Goal: Task Accomplishment & Management: Use online tool/utility

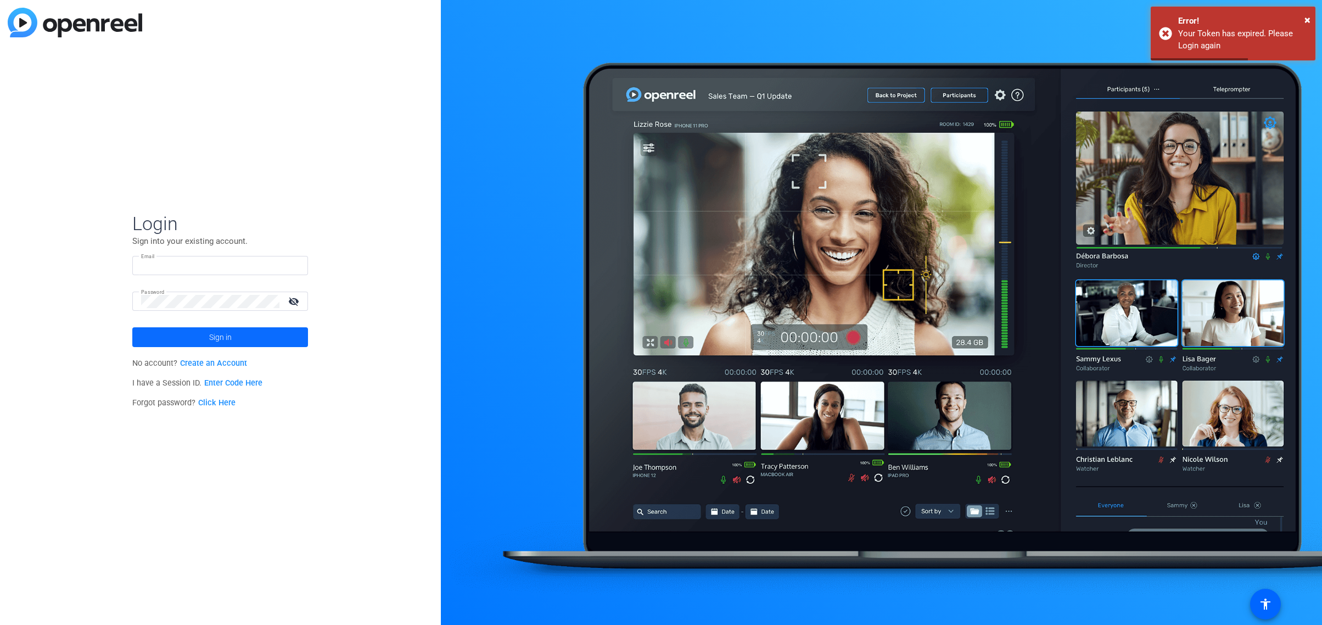
type input "[EMAIL_ADDRESS][DOMAIN_NAME]"
click at [235, 336] on span at bounding box center [220, 337] width 176 height 26
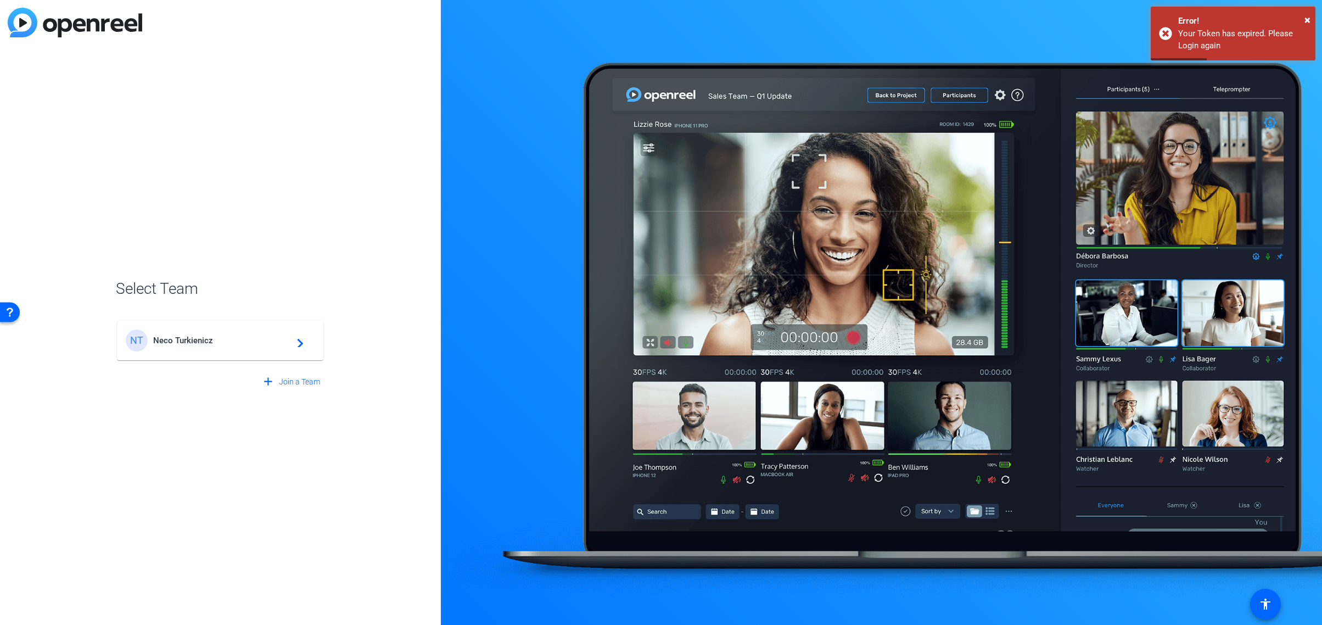
click at [277, 340] on span "Neco Turkienicz" at bounding box center [221, 340] width 137 height 10
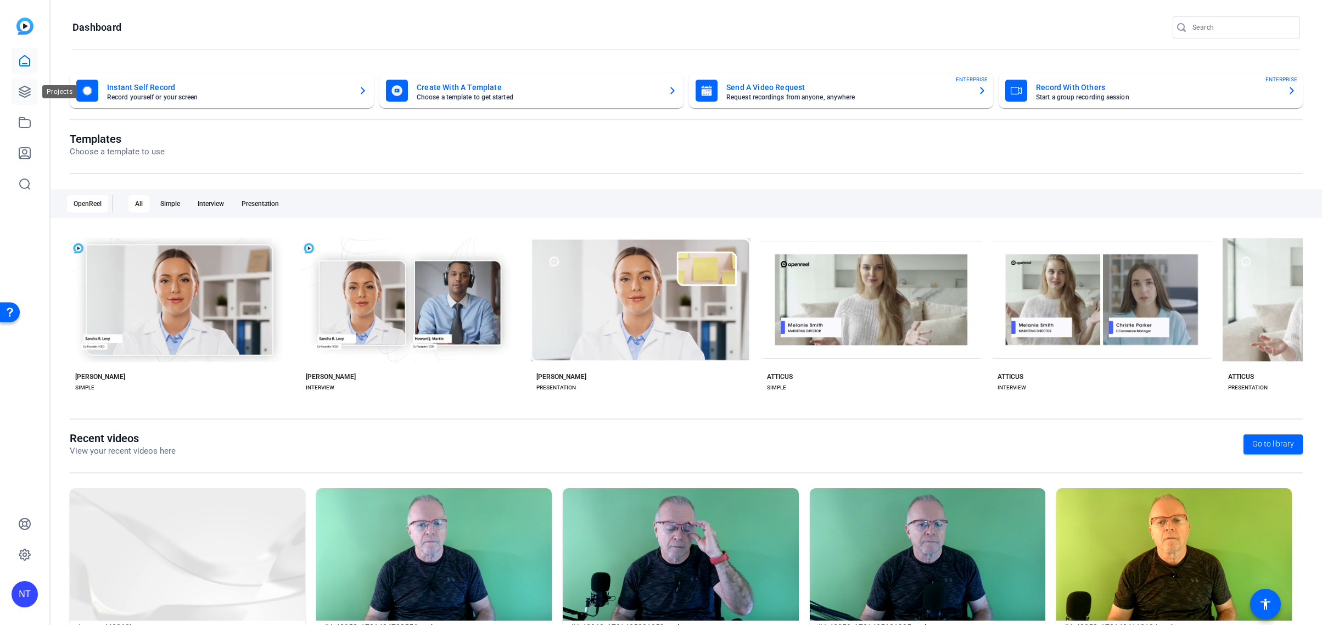
click at [20, 90] on icon at bounding box center [24, 91] width 11 height 11
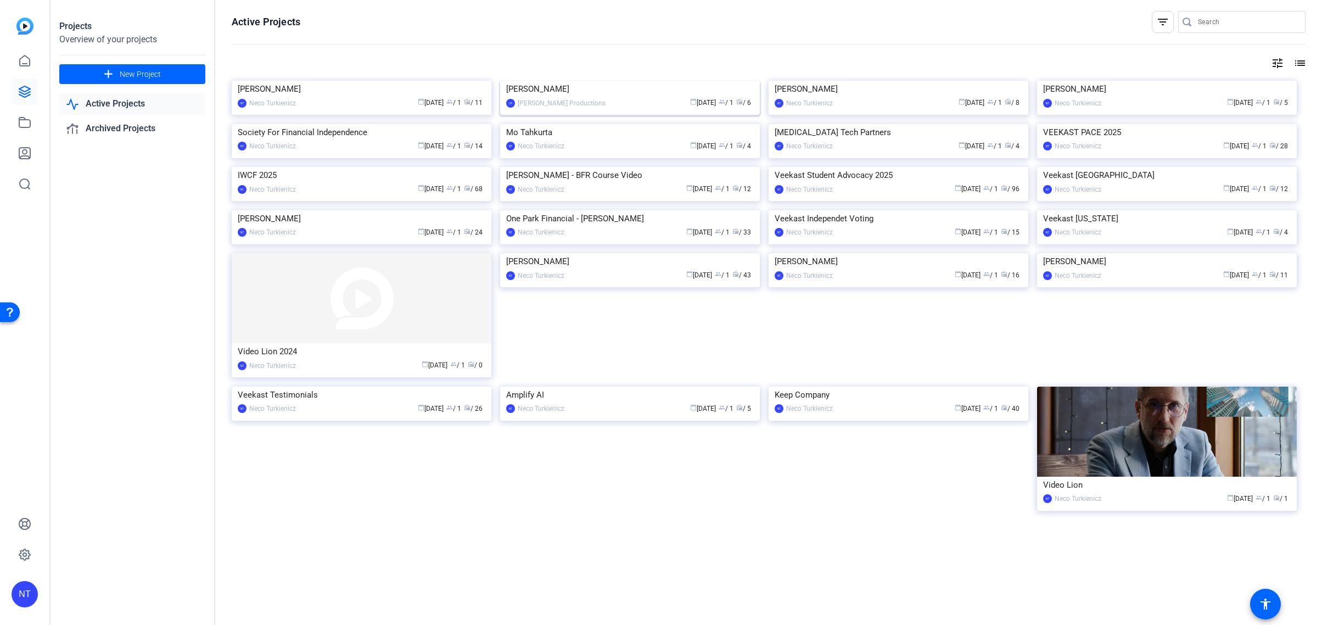
click at [556, 97] on div "[PERSON_NAME]" at bounding box center [630, 89] width 248 height 16
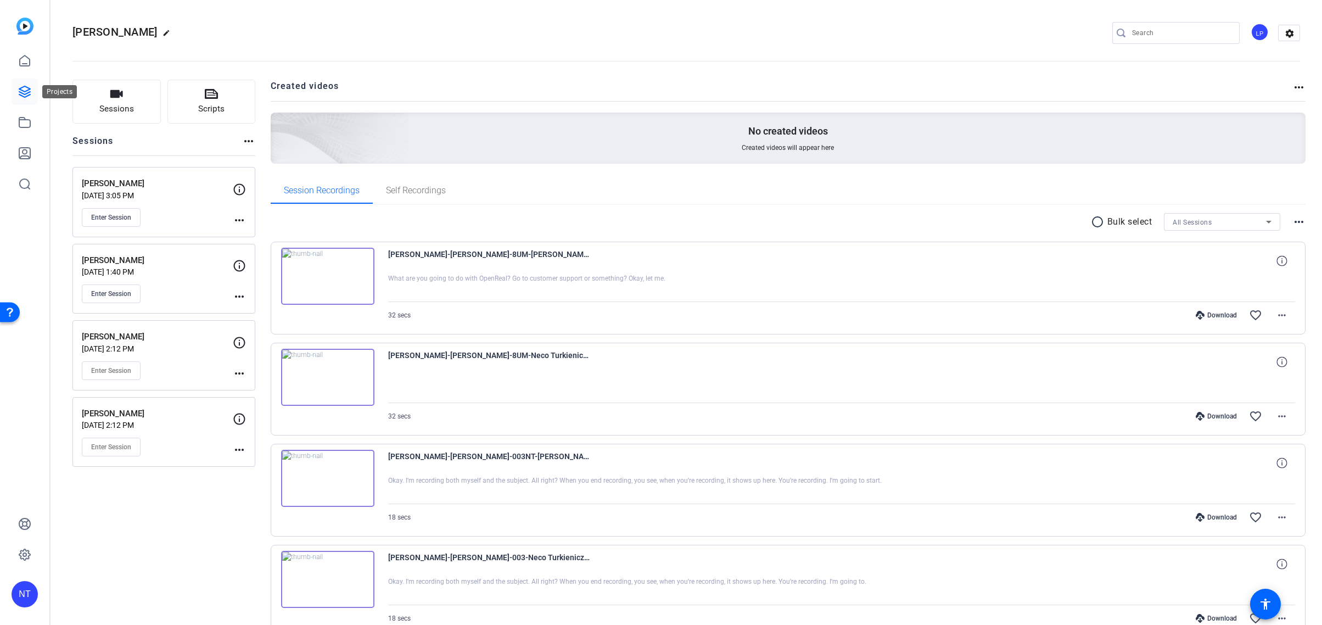
click at [24, 92] on icon at bounding box center [24, 91] width 11 height 11
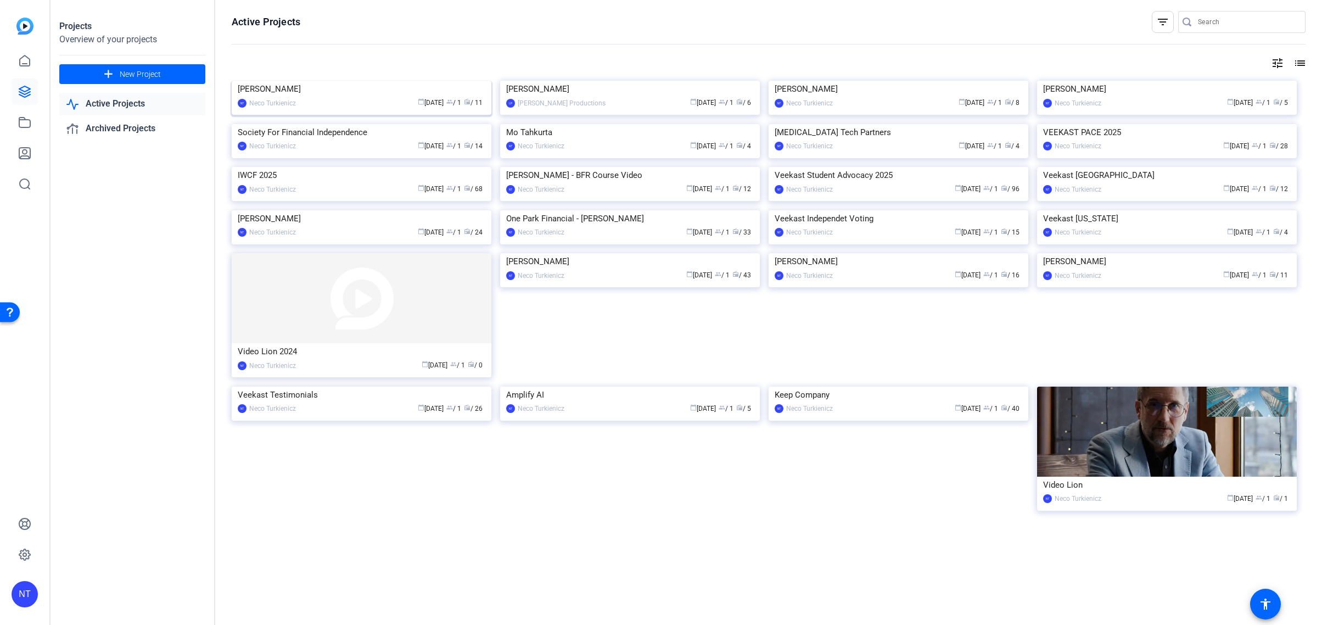
click at [417, 81] on img at bounding box center [362, 81] width 260 height 0
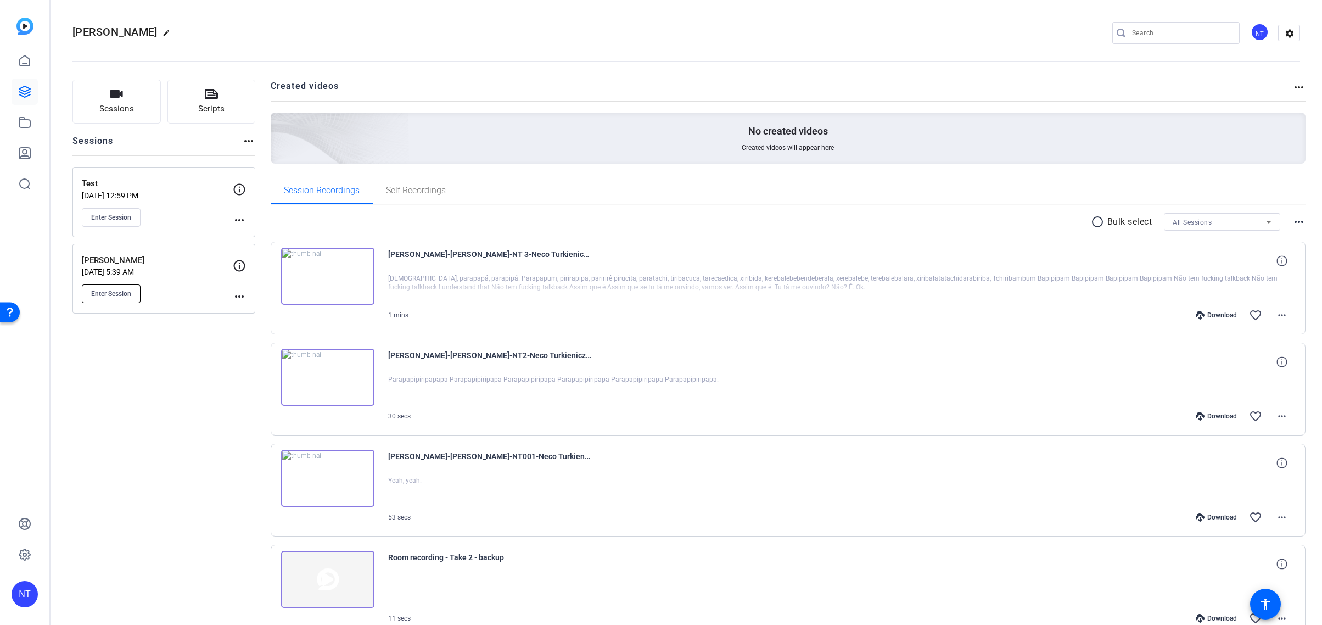
click at [109, 289] on span "Enter Session" at bounding box center [111, 293] width 40 height 9
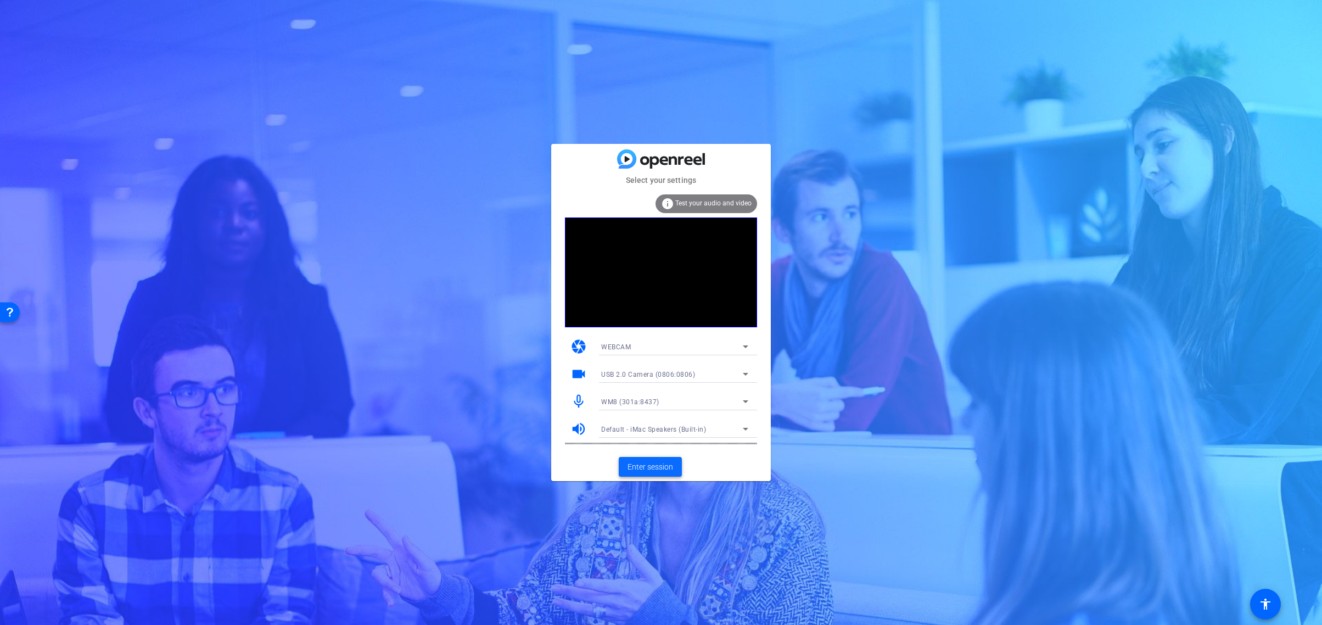
click at [652, 465] on span "Enter session" at bounding box center [650, 467] width 46 height 12
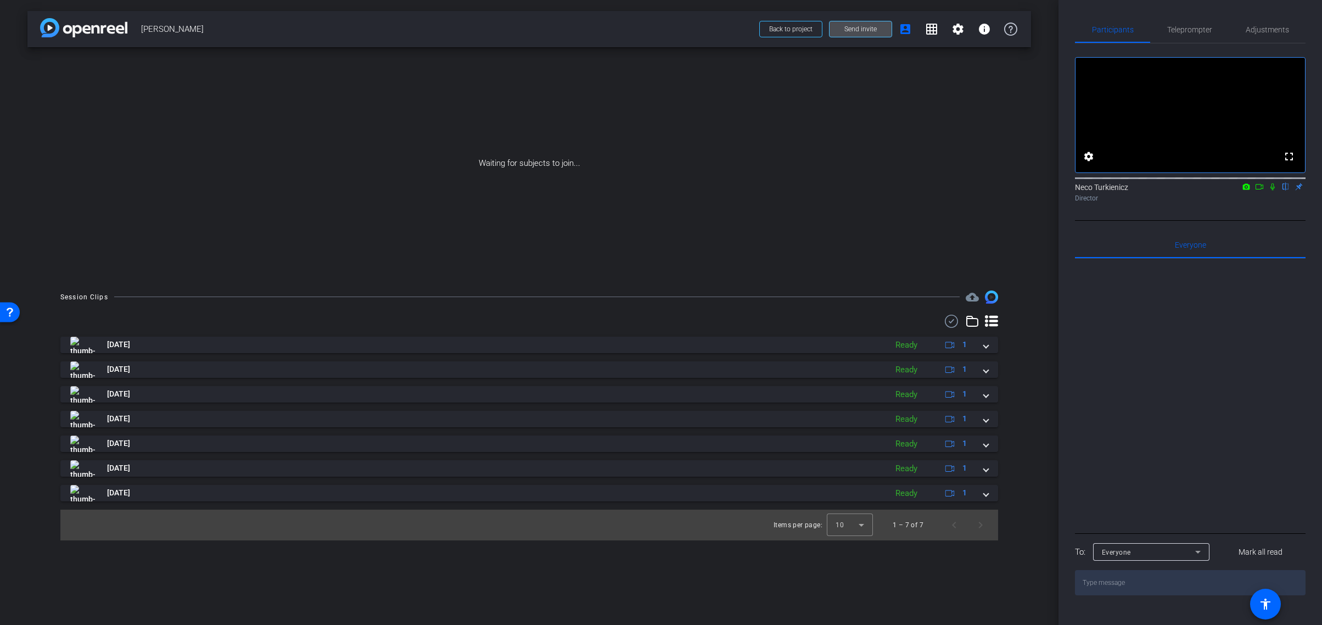
click at [864, 25] on span "Send invite" at bounding box center [860, 29] width 32 height 9
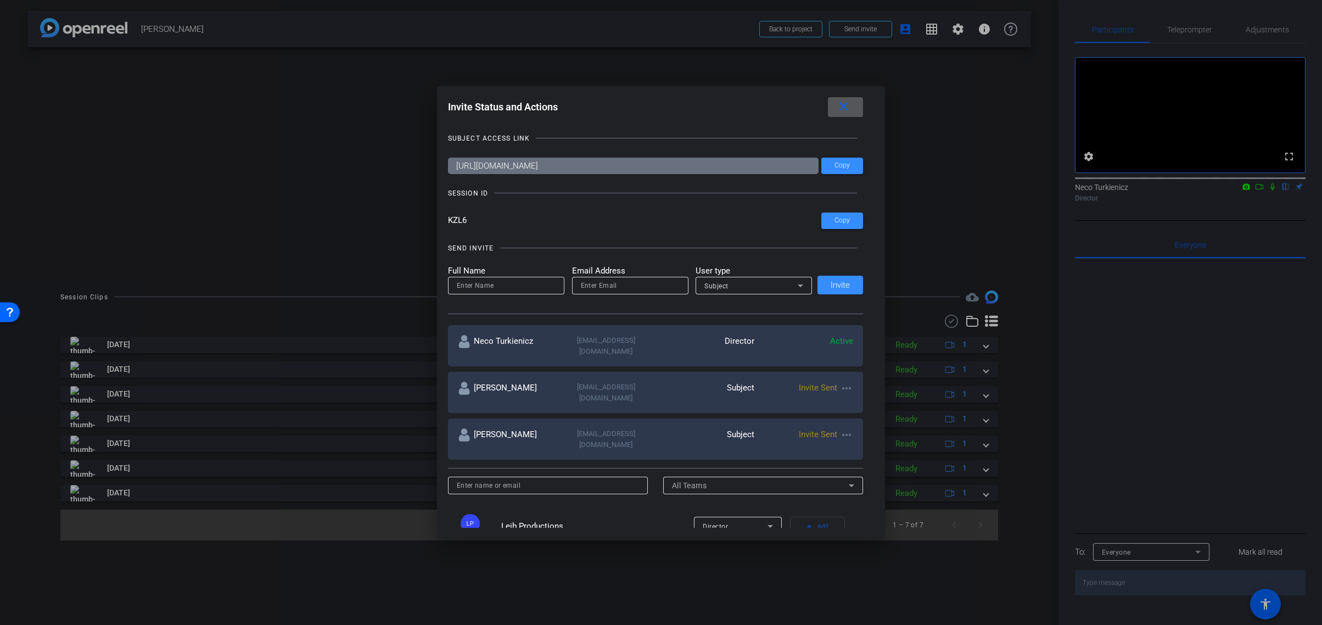
click at [846, 381] on mat-icon "more_horiz" at bounding box center [846, 387] width 13 height 13
click at [864, 409] on span "Re-Send Invite" at bounding box center [889, 410] width 82 height 13
click at [840, 104] on mat-icon "close" at bounding box center [843, 107] width 14 height 14
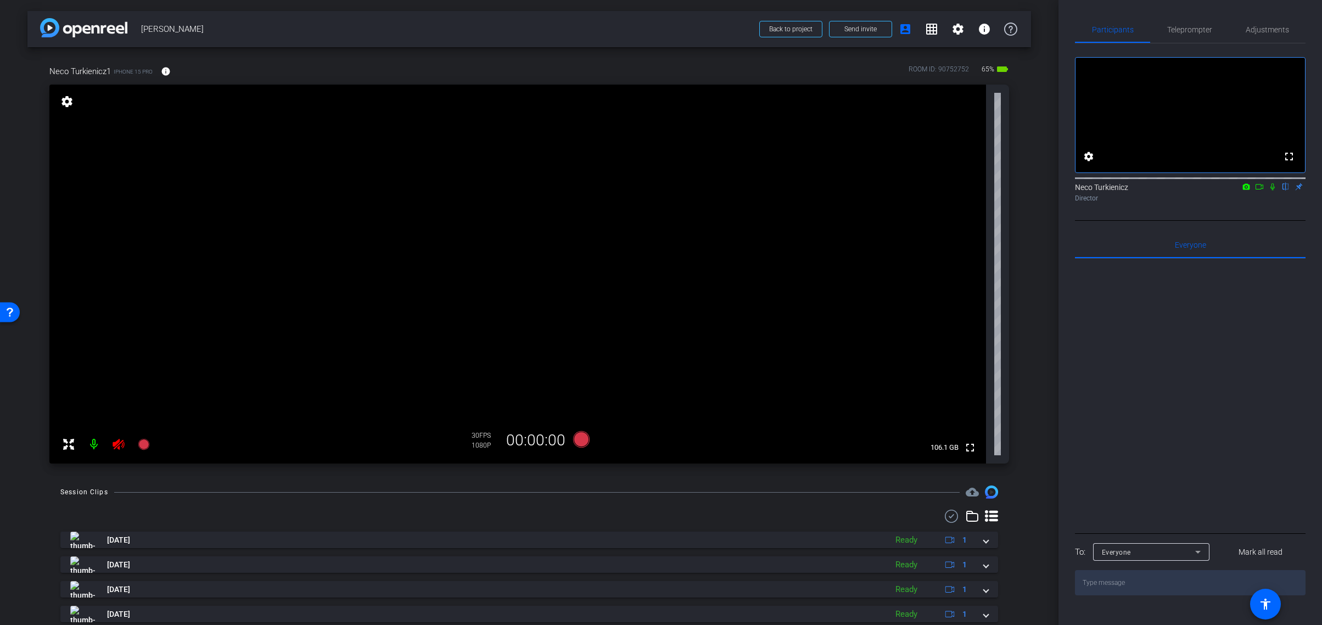
click at [1272, 190] on icon at bounding box center [1272, 186] width 4 height 7
click at [1266, 29] on span "Adjustments" at bounding box center [1266, 30] width 43 height 8
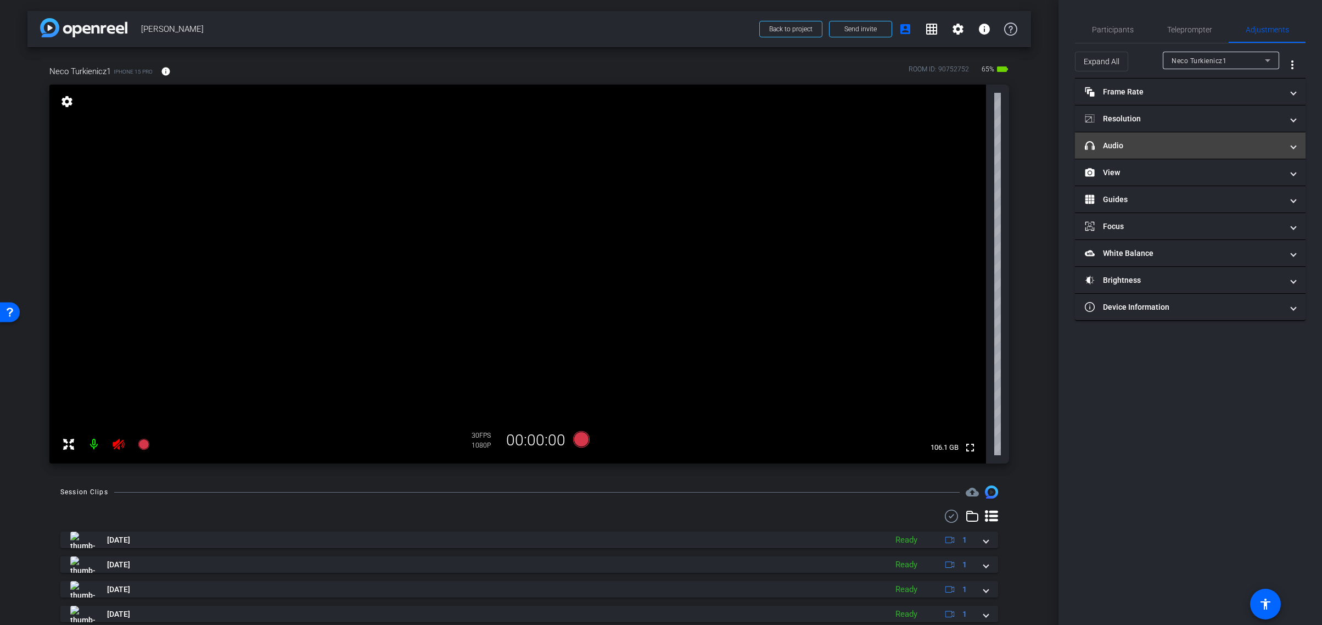
click at [1155, 144] on mat-panel-title "headphone icon Audio" at bounding box center [1183, 146] width 198 height 12
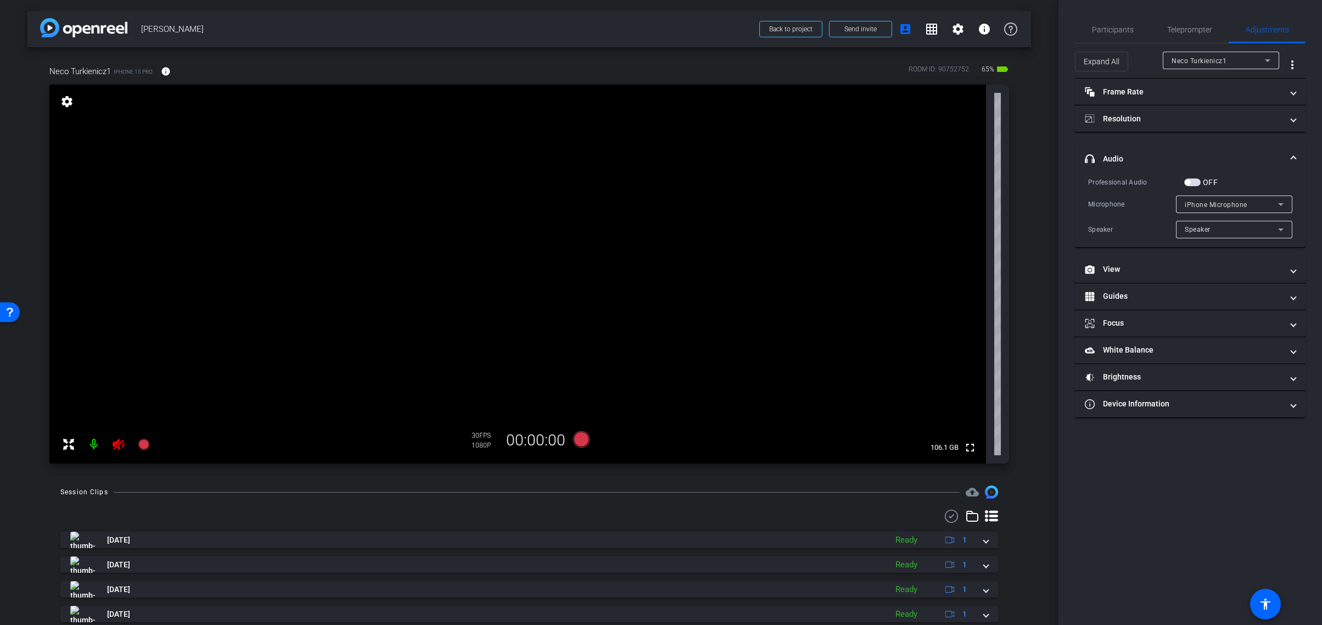
click at [1282, 201] on icon at bounding box center [1280, 204] width 13 height 13
click at [1282, 201] on div at bounding box center [661, 312] width 1322 height 625
click at [1195, 181] on span "button" at bounding box center [1192, 182] width 16 height 8
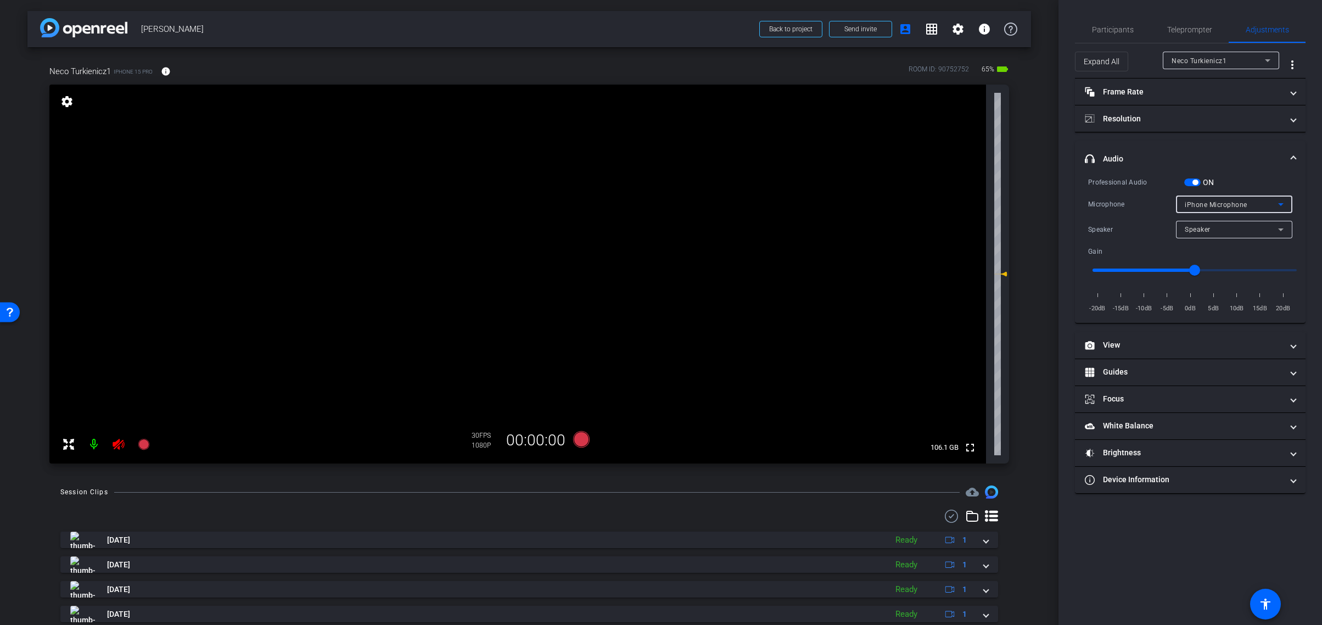
click at [1250, 204] on div "iPhone Microphone" at bounding box center [1230, 205] width 93 height 14
click at [1218, 242] on span "USBAudio1.0" at bounding box center [1205, 243] width 42 height 13
click at [581, 441] on icon at bounding box center [581, 439] width 16 height 16
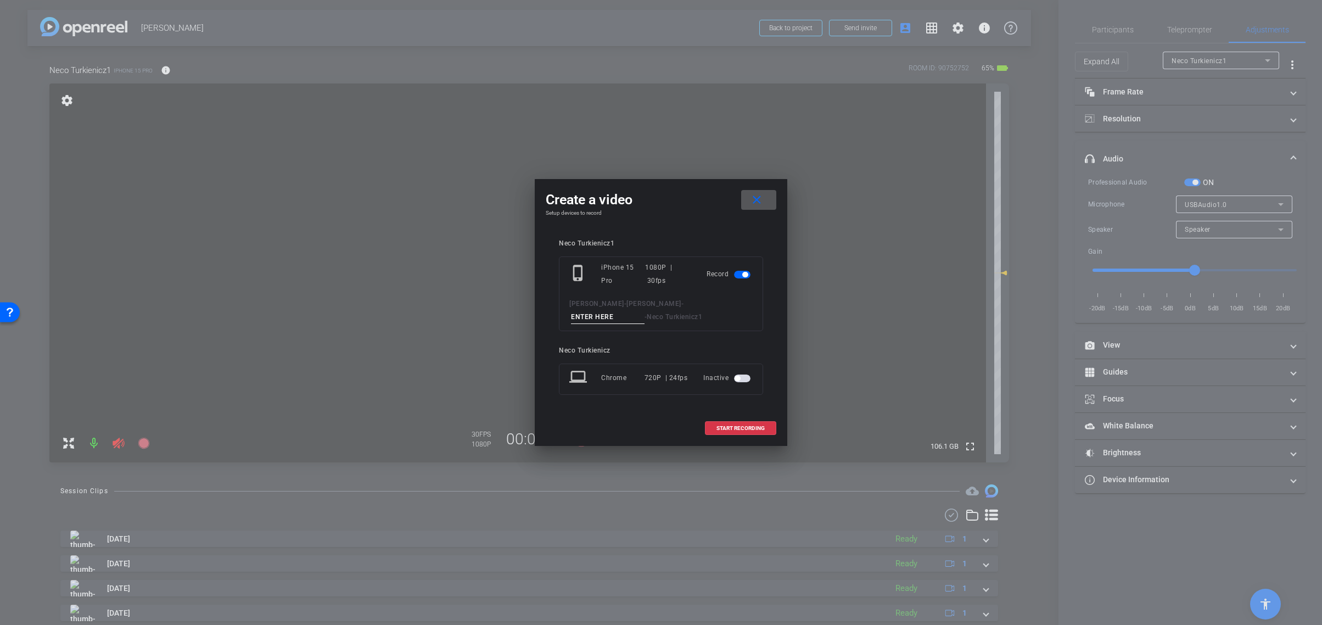
click at [644, 310] on input at bounding box center [608, 317] width 74 height 14
type input "NT03"
click at [730, 425] on span "START RECORDING" at bounding box center [740, 427] width 48 height 5
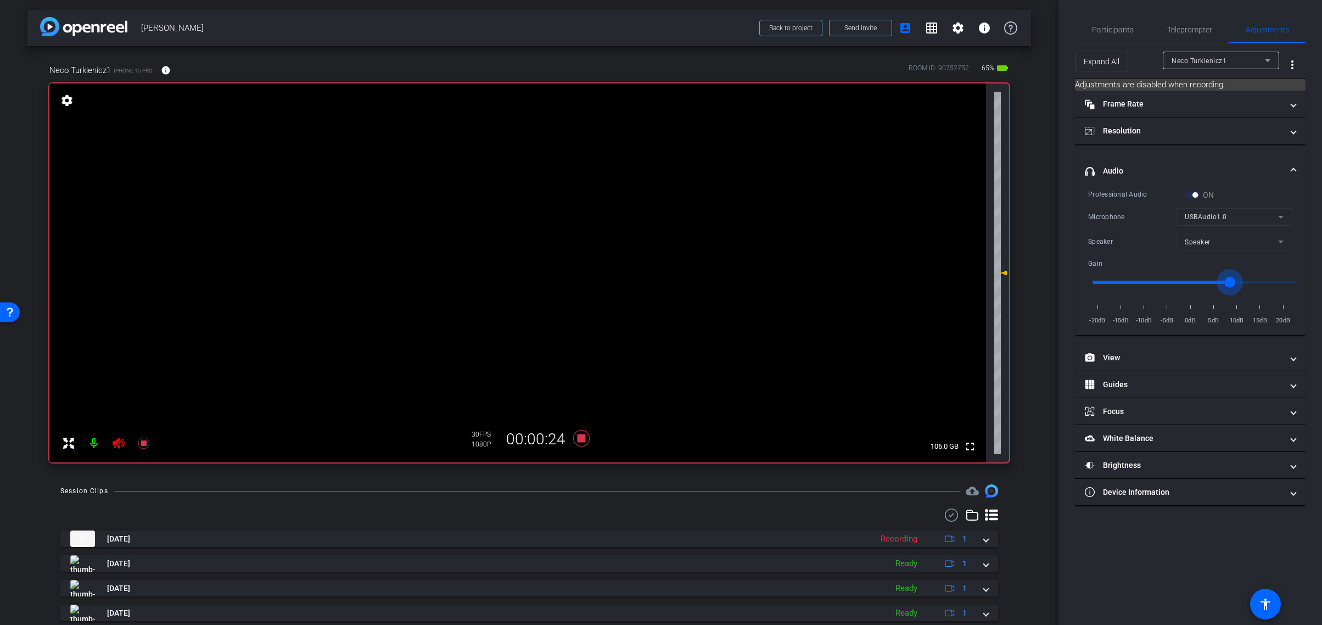
click at [1229, 279] on input "range" at bounding box center [1194, 282] width 227 height 24
drag, startPoint x: 1229, startPoint y: 279, endPoint x: 1215, endPoint y: 280, distance: 14.9
type input "4"
click at [1215, 280] on input "range" at bounding box center [1194, 282] width 227 height 24
click at [1280, 217] on mat-form-field "USBAudio1.0" at bounding box center [1234, 217] width 116 height 18
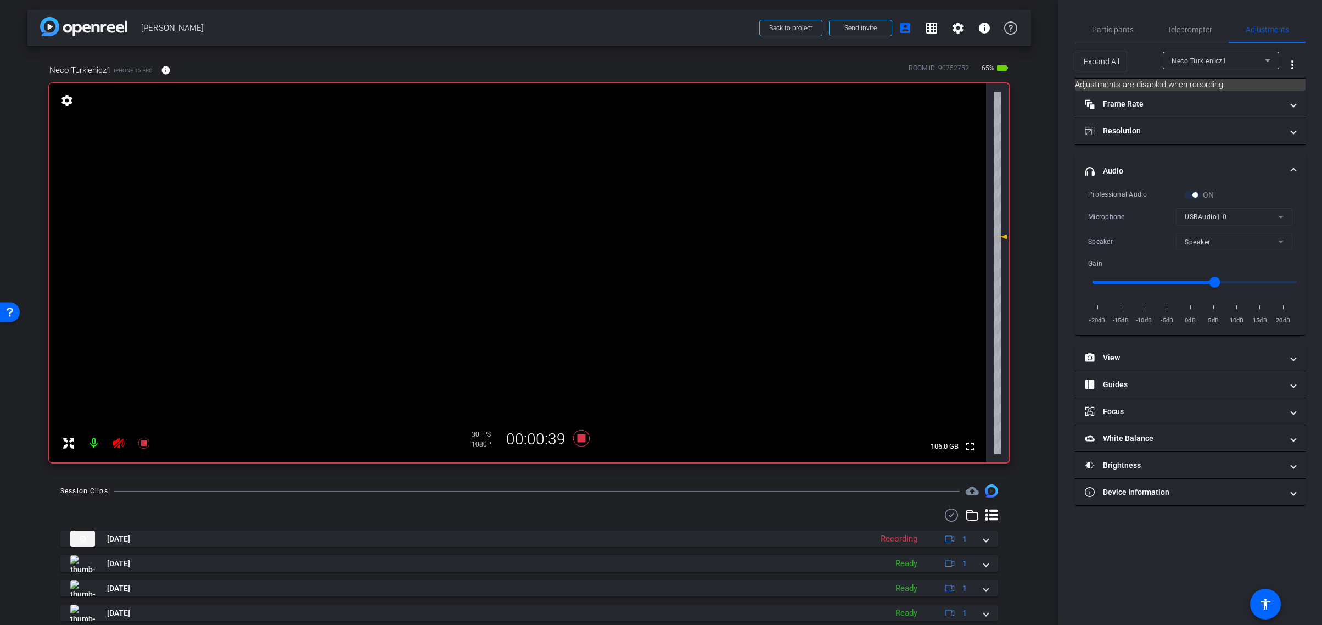
click at [1280, 216] on mat-form-field "USBAudio1.0" at bounding box center [1234, 217] width 116 height 18
click at [1178, 193] on div "Professional Audio ON" at bounding box center [1190, 195] width 204 height 12
click at [1190, 195] on div "ON" at bounding box center [1199, 194] width 30 height 11
click at [579, 438] on icon at bounding box center [581, 438] width 16 height 16
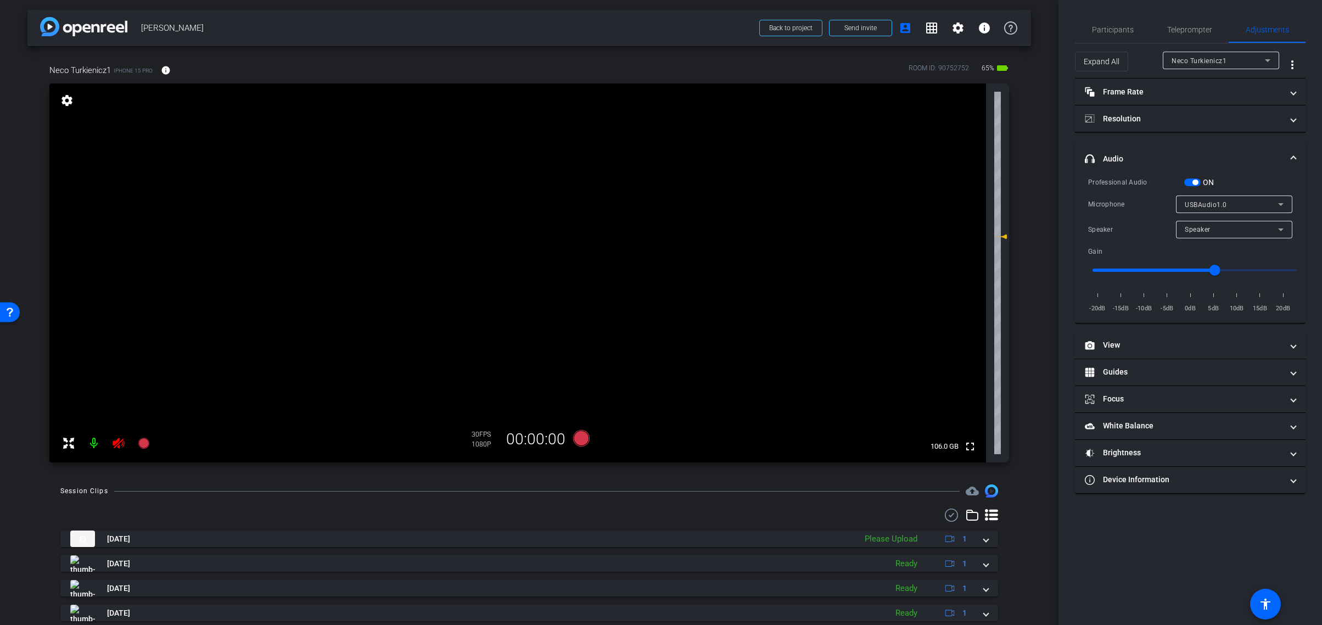
click at [1191, 181] on span "button" at bounding box center [1192, 182] width 16 height 8
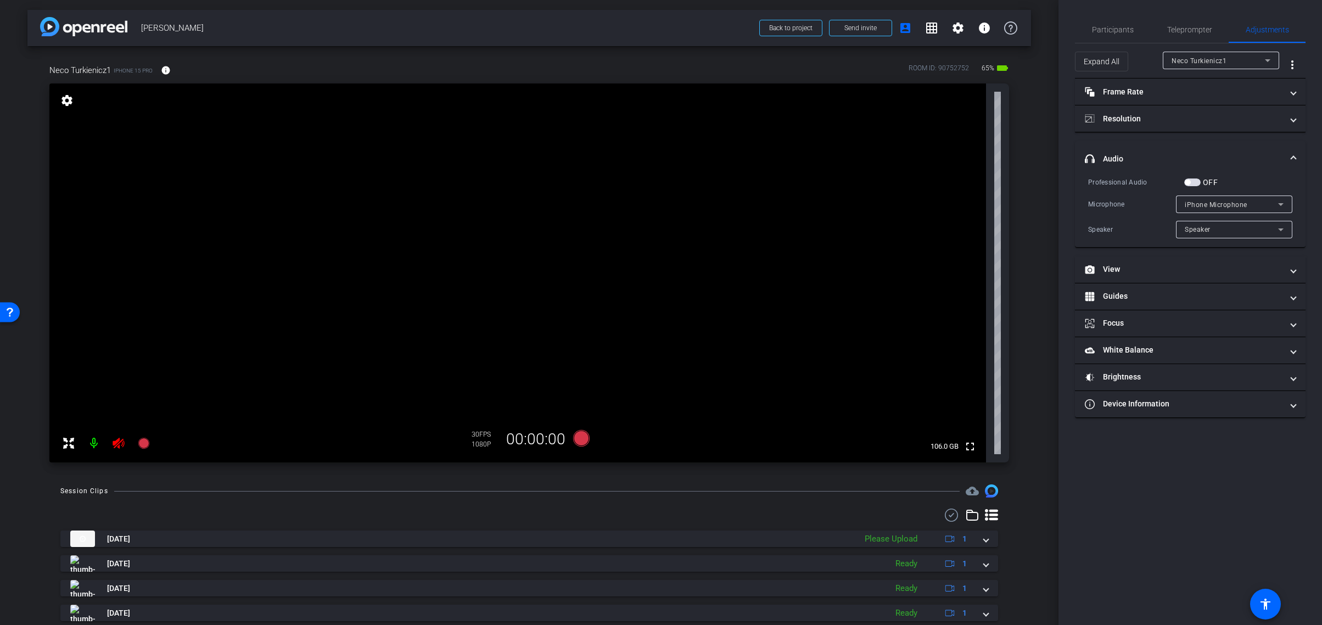
click at [1275, 203] on icon at bounding box center [1280, 204] width 13 height 13
click at [1275, 203] on div at bounding box center [661, 312] width 1322 height 625
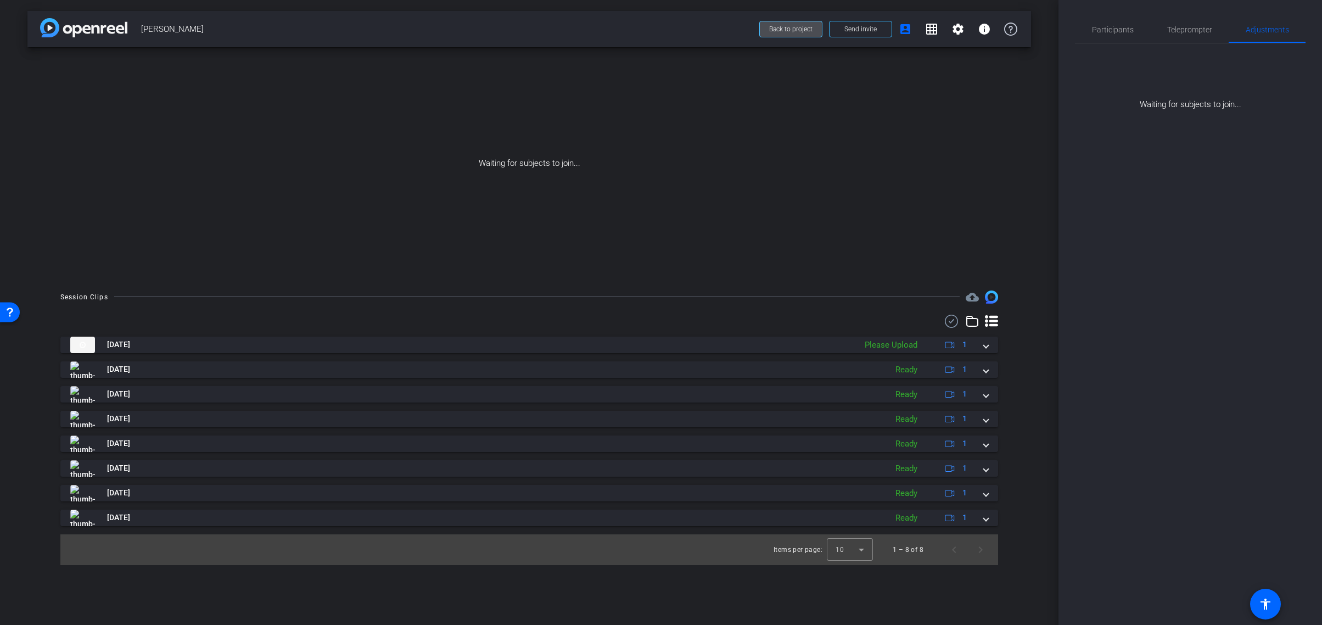
click at [792, 29] on span "Back to project" at bounding box center [790, 29] width 43 height 8
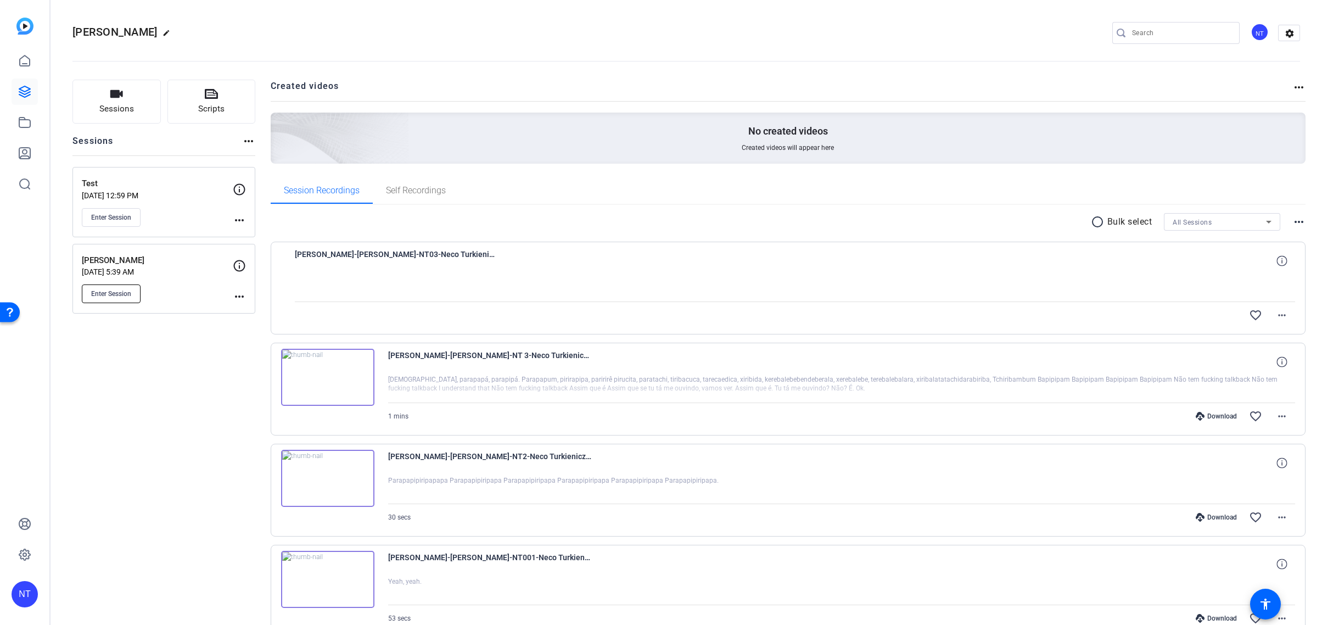
click at [113, 290] on span "Enter Session" at bounding box center [111, 293] width 40 height 9
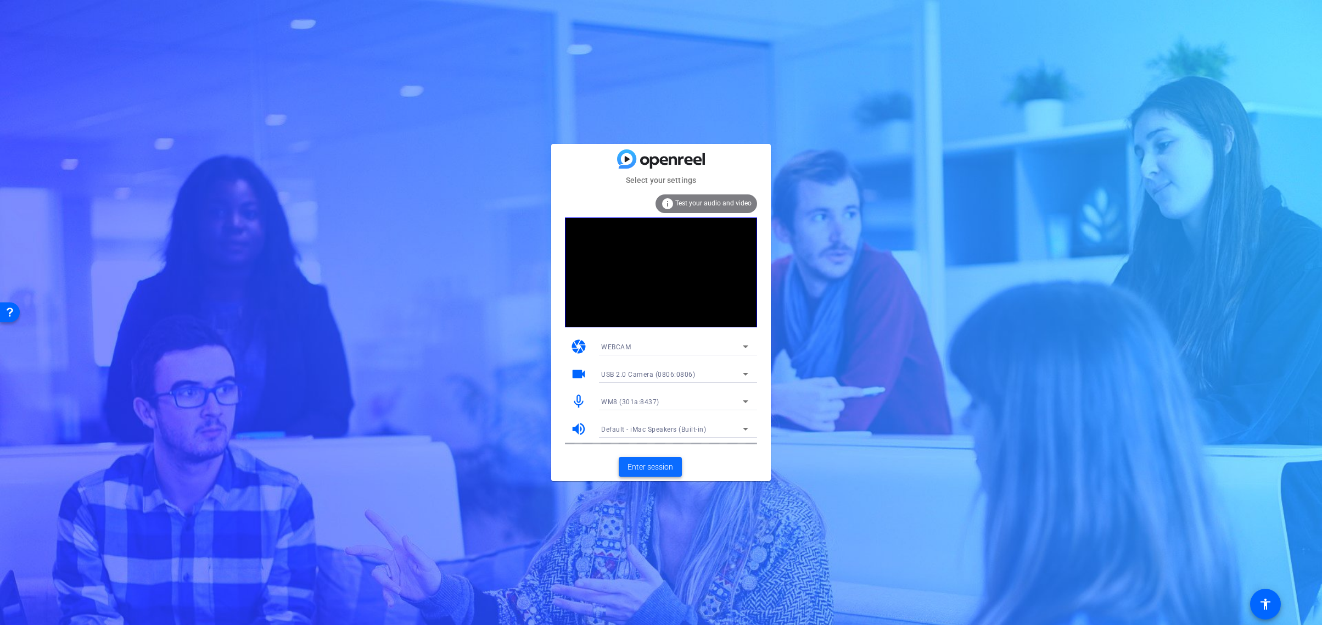
click at [644, 469] on span "Enter session" at bounding box center [650, 467] width 46 height 12
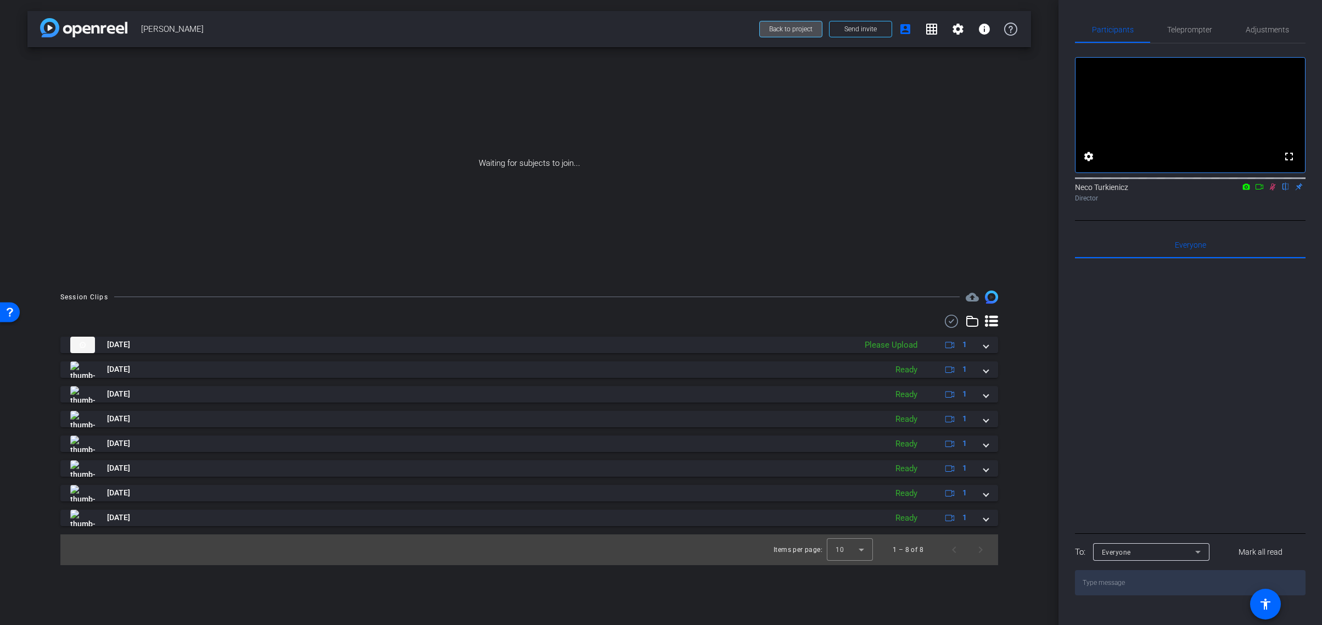
click at [783, 28] on span "Back to project" at bounding box center [790, 29] width 43 height 8
